Goal: Find specific page/section: Find specific page/section

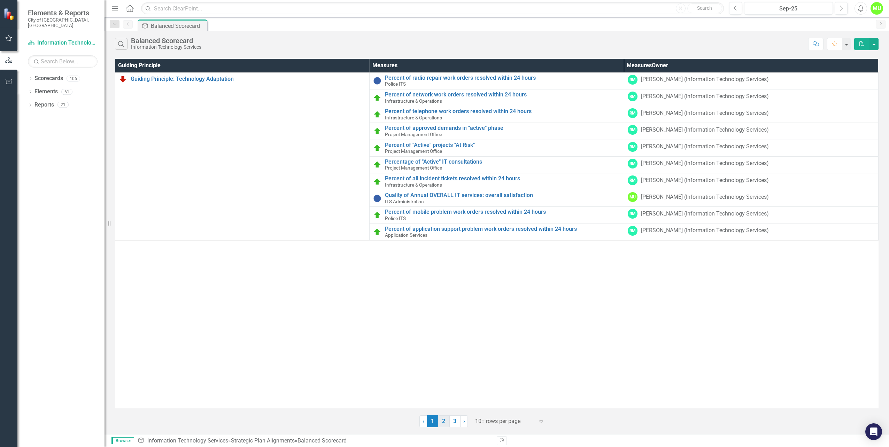
click at [445, 424] on link "2" at bounding box center [443, 422] width 11 height 12
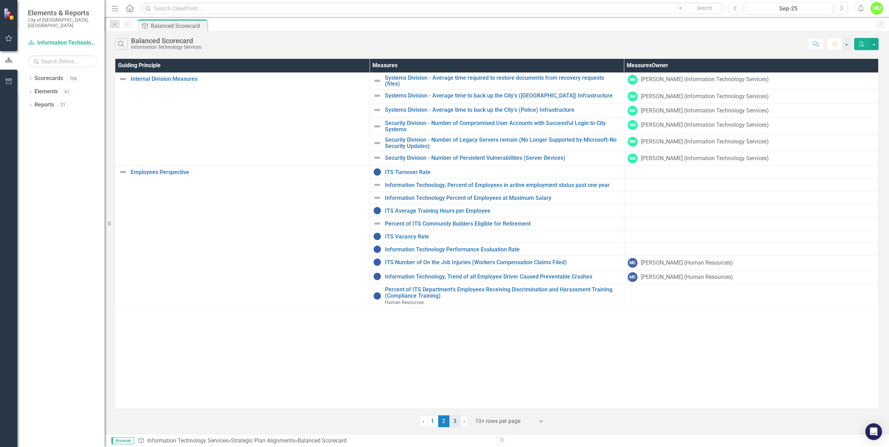
click at [452, 422] on link "3" at bounding box center [454, 422] width 11 height 12
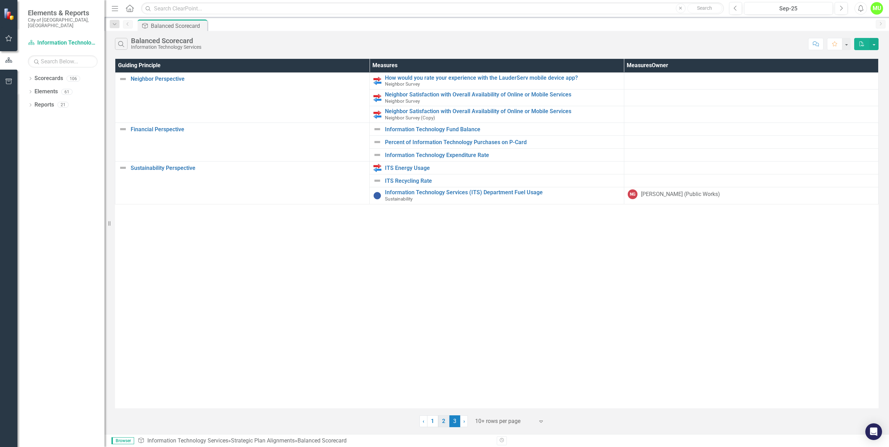
click at [443, 425] on link "2" at bounding box center [443, 422] width 11 height 12
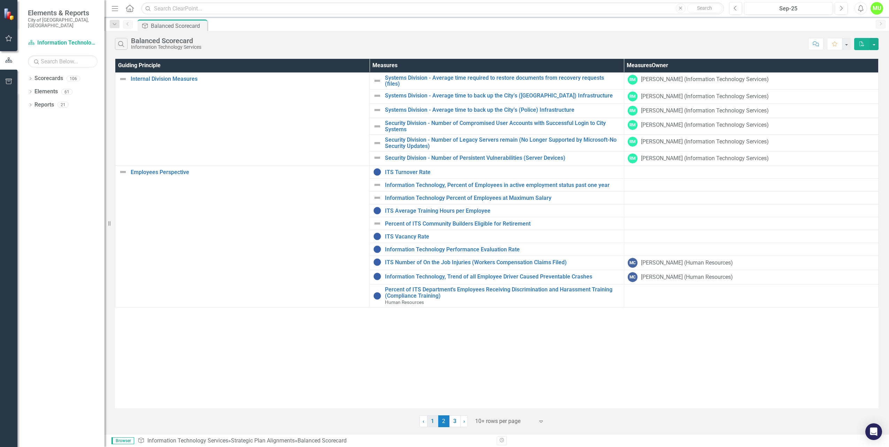
click at [432, 421] on link "1" at bounding box center [432, 422] width 11 height 12
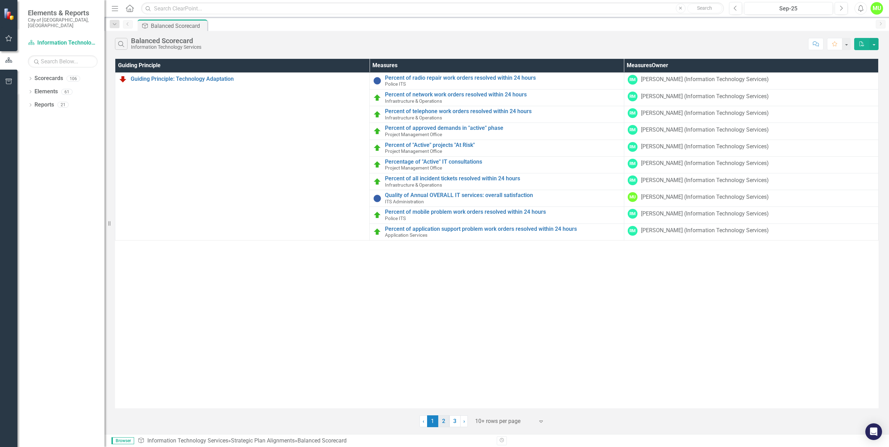
click at [442, 421] on link "2" at bounding box center [443, 422] width 11 height 12
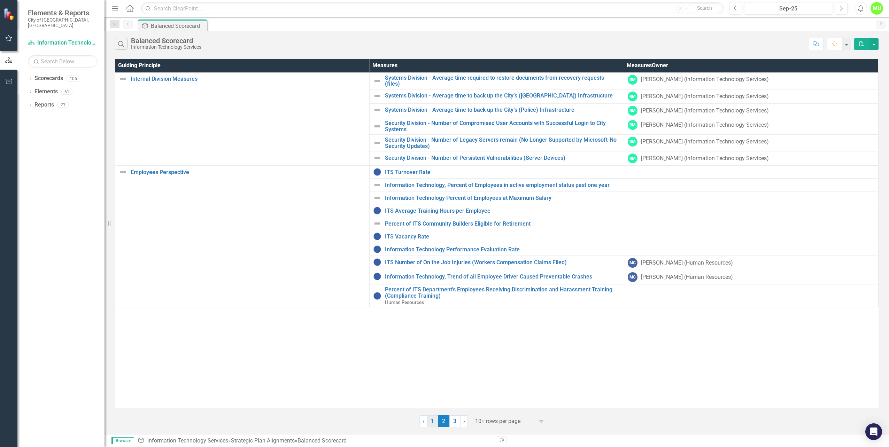
click at [435, 419] on link "1" at bounding box center [432, 422] width 11 height 12
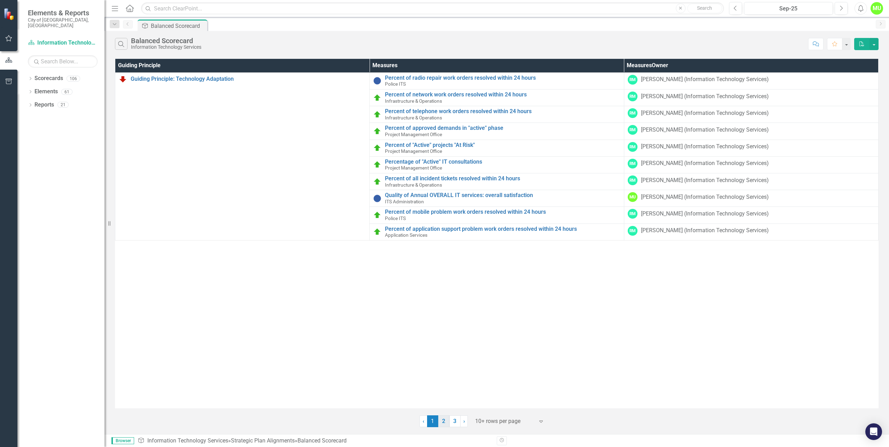
click at [445, 420] on link "2" at bounding box center [443, 422] width 11 height 12
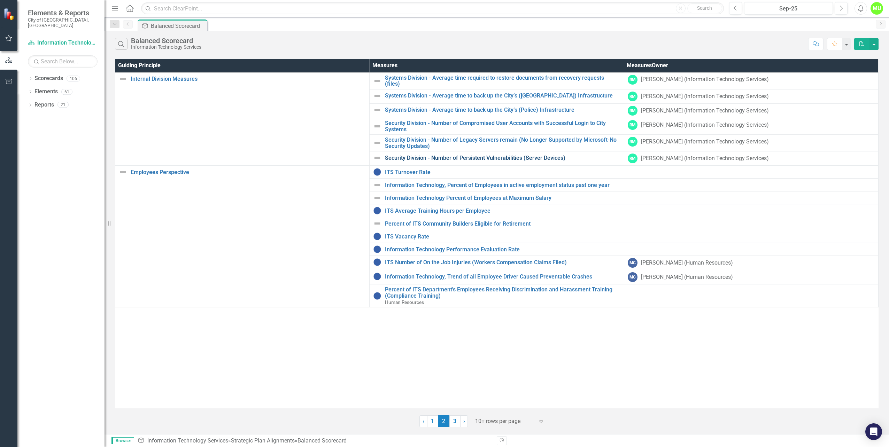
click at [505, 157] on link "Security Division - Number of Persistent Vulnerabilities (Server Devices)" at bounding box center [502, 158] width 235 height 6
click at [432, 419] on link "1" at bounding box center [432, 422] width 11 height 12
